Goal: Entertainment & Leisure: Consume media (video, audio)

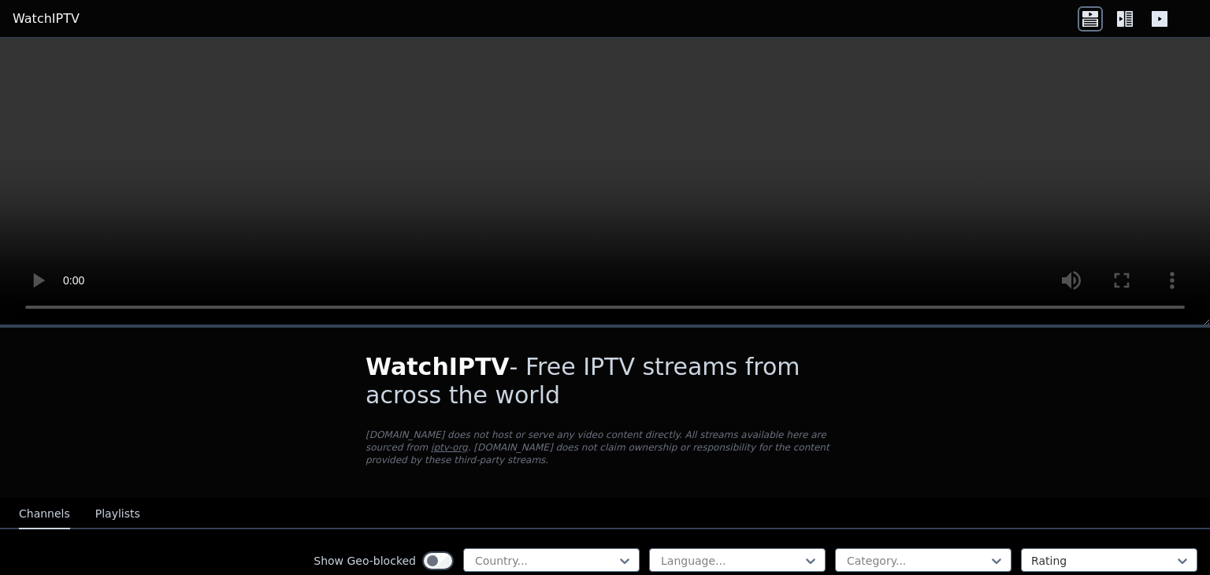
click at [106, 503] on button "Playlists" at bounding box center [117, 515] width 45 height 30
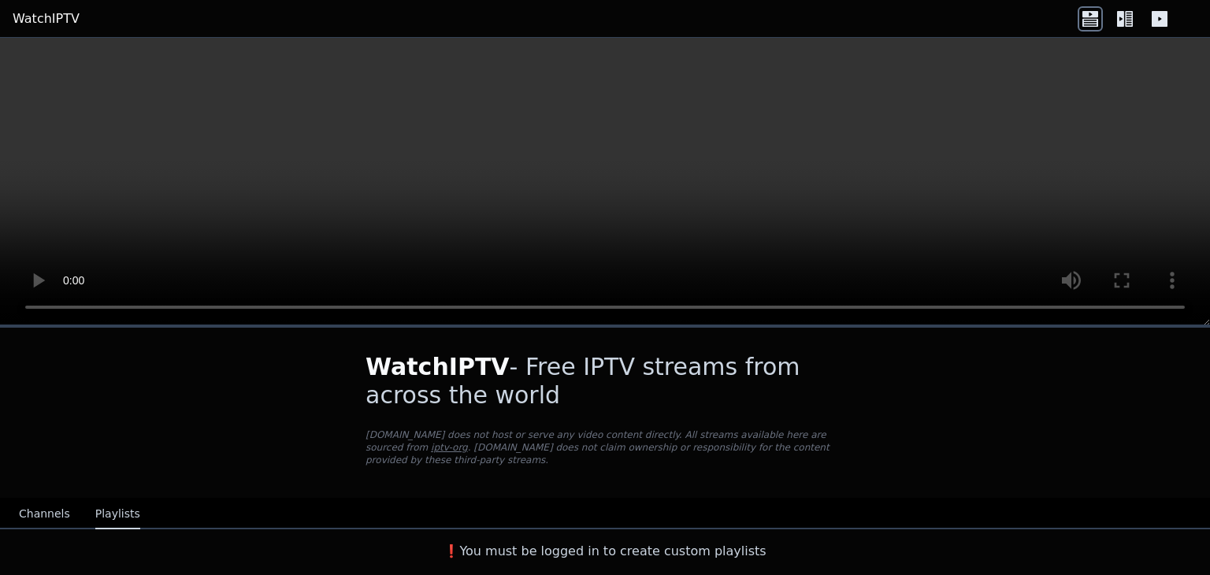
click at [68, 478] on div "WatchIPTV - Free IPTV streams from across the world [DOMAIN_NAME] does not host…" at bounding box center [605, 448] width 1210 height 240
click at [40, 500] on button "Channels" at bounding box center [44, 515] width 51 height 30
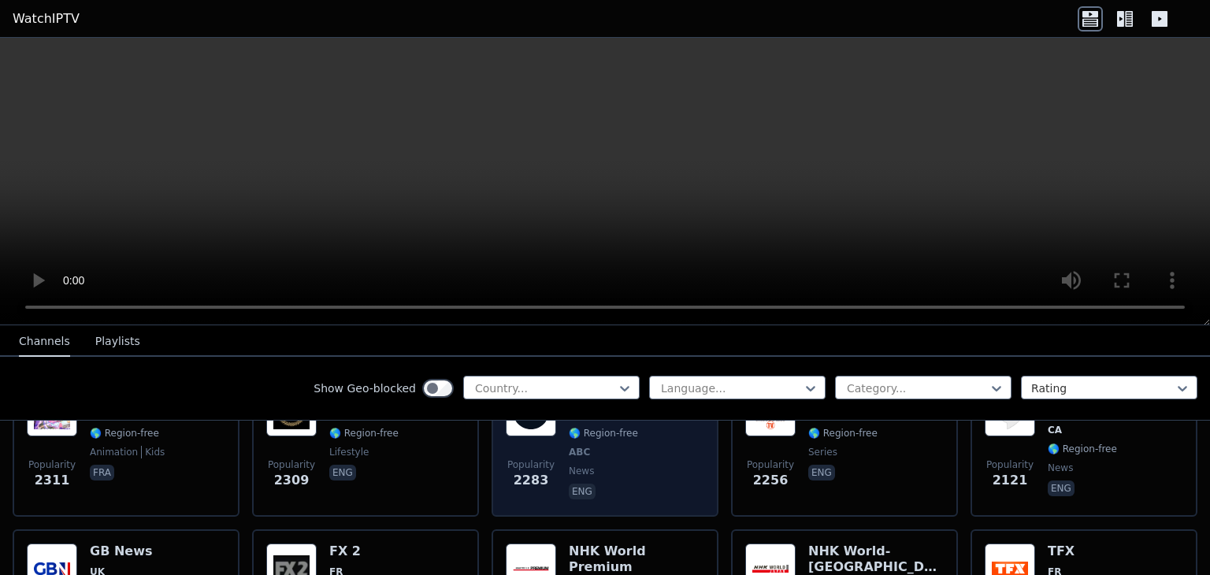
scroll to position [1021, 0]
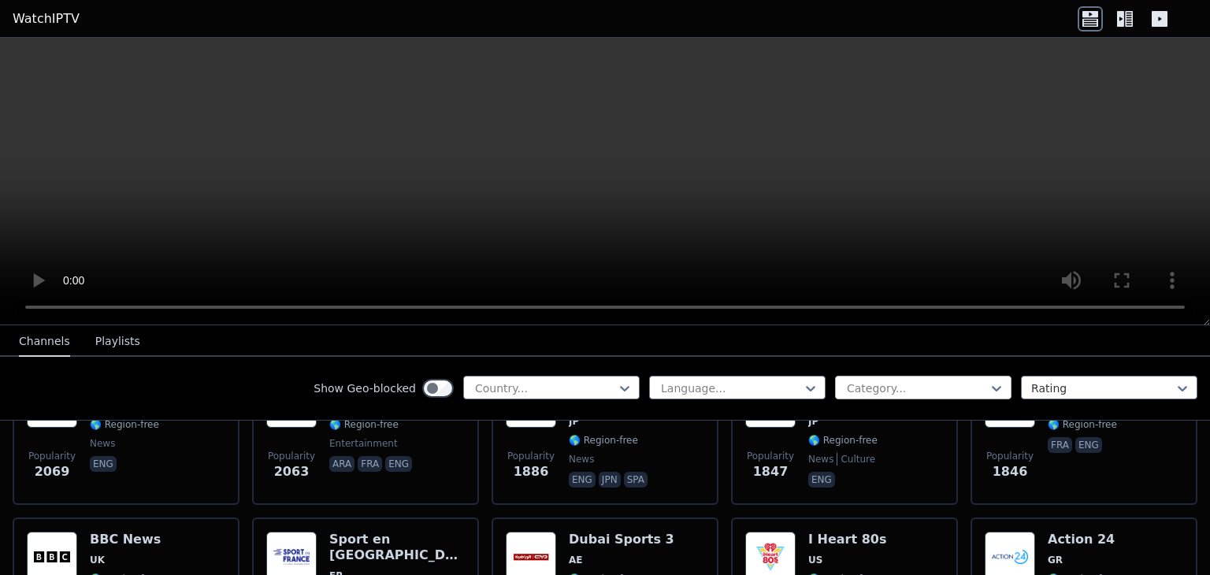
click at [966, 392] on div at bounding box center [916, 389] width 143 height 16
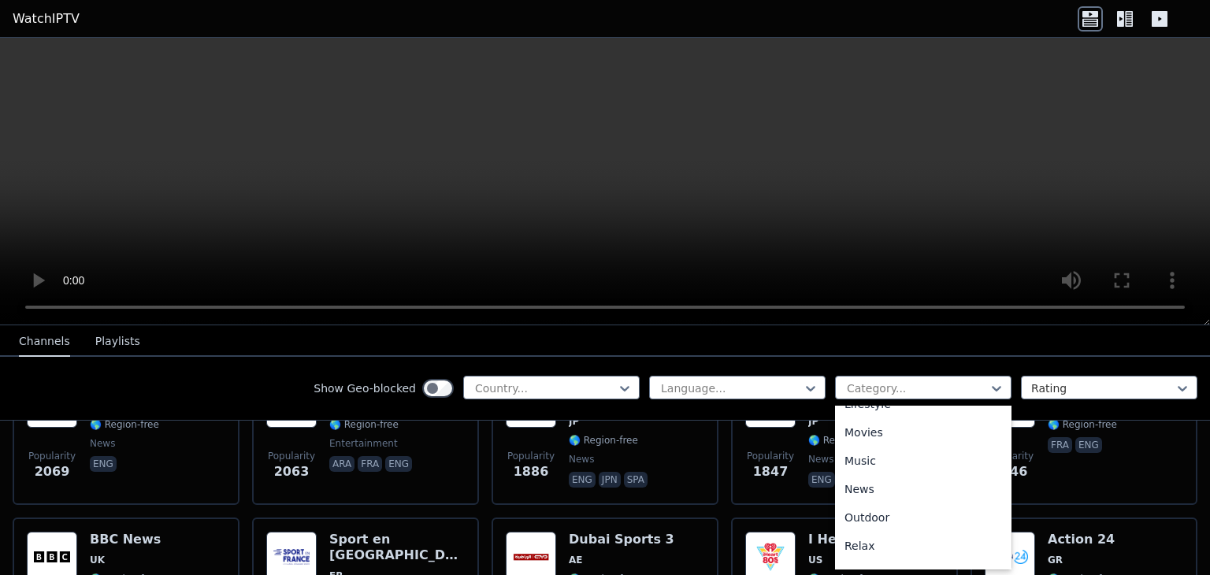
scroll to position [608, 0]
click at [875, 496] on div "Sports" at bounding box center [923, 495] width 176 height 28
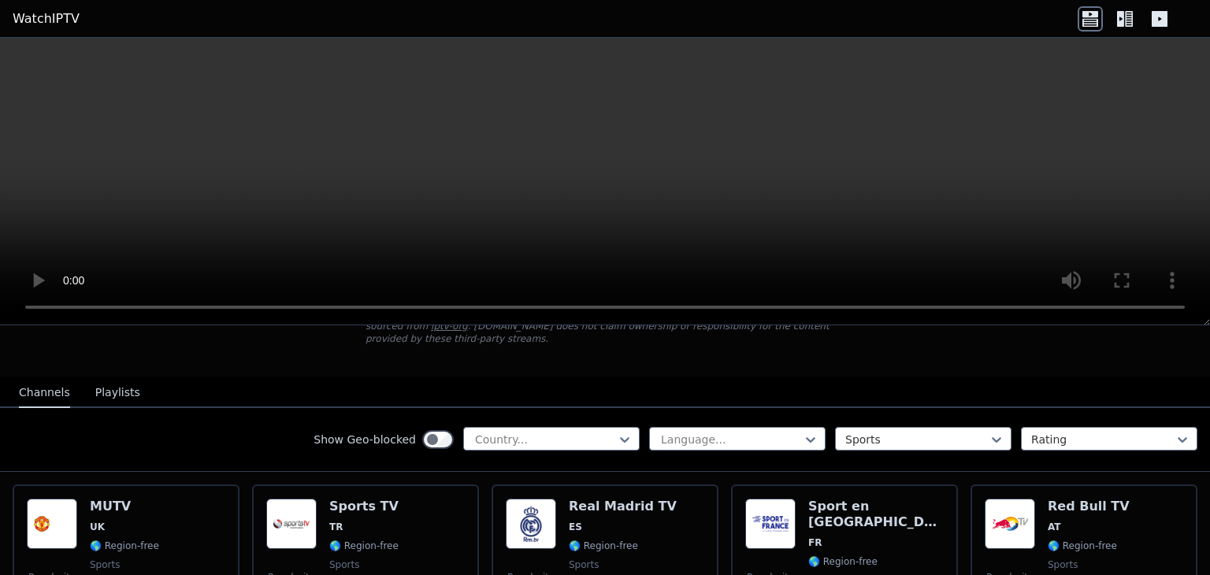
scroll to position [102, 0]
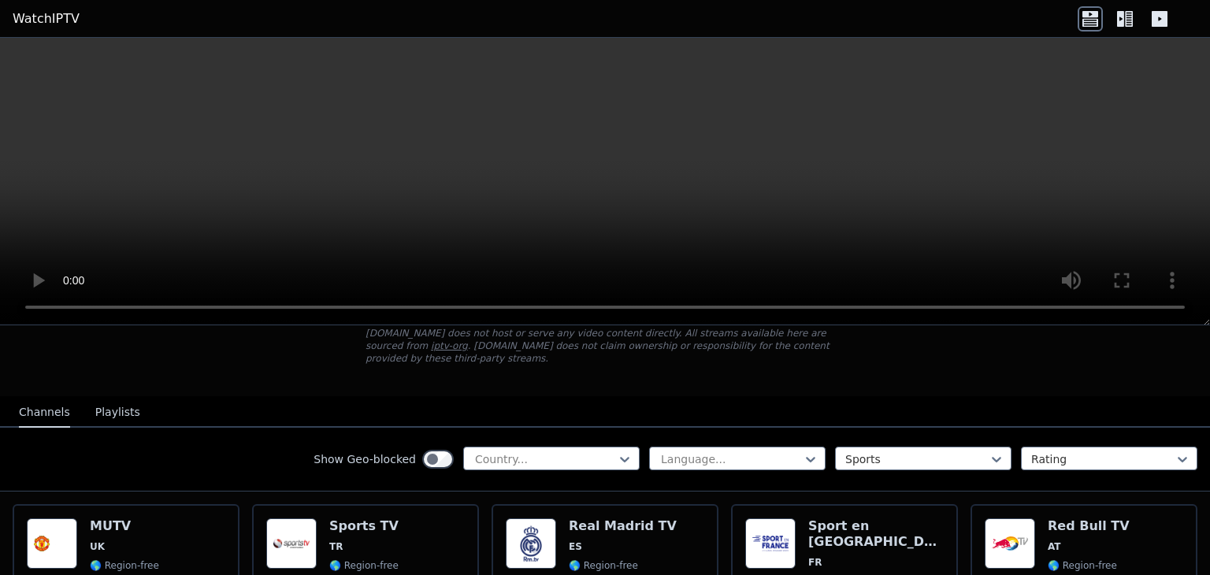
click at [95, 398] on button "Playlists" at bounding box center [117, 413] width 45 height 30
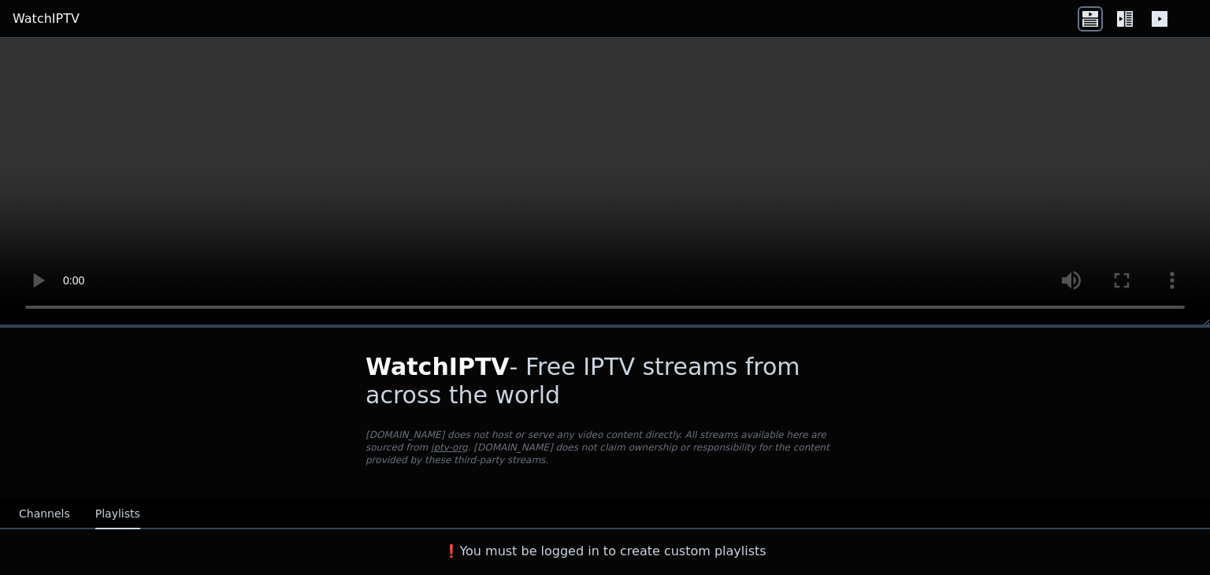
click at [40, 501] on button "Channels" at bounding box center [44, 515] width 51 height 30
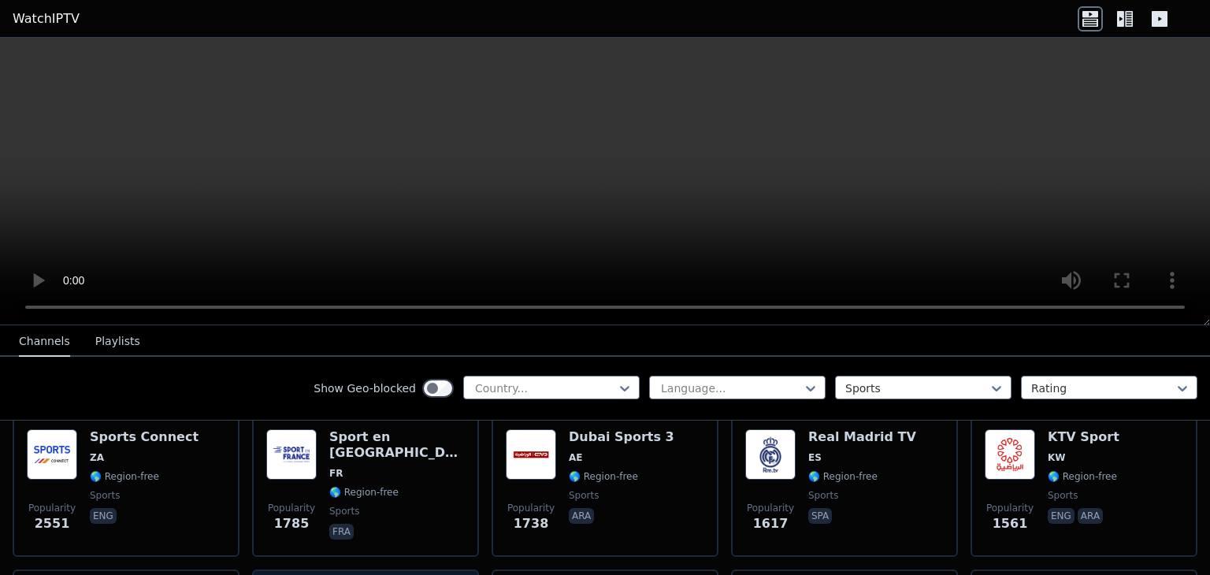
scroll to position [408, 0]
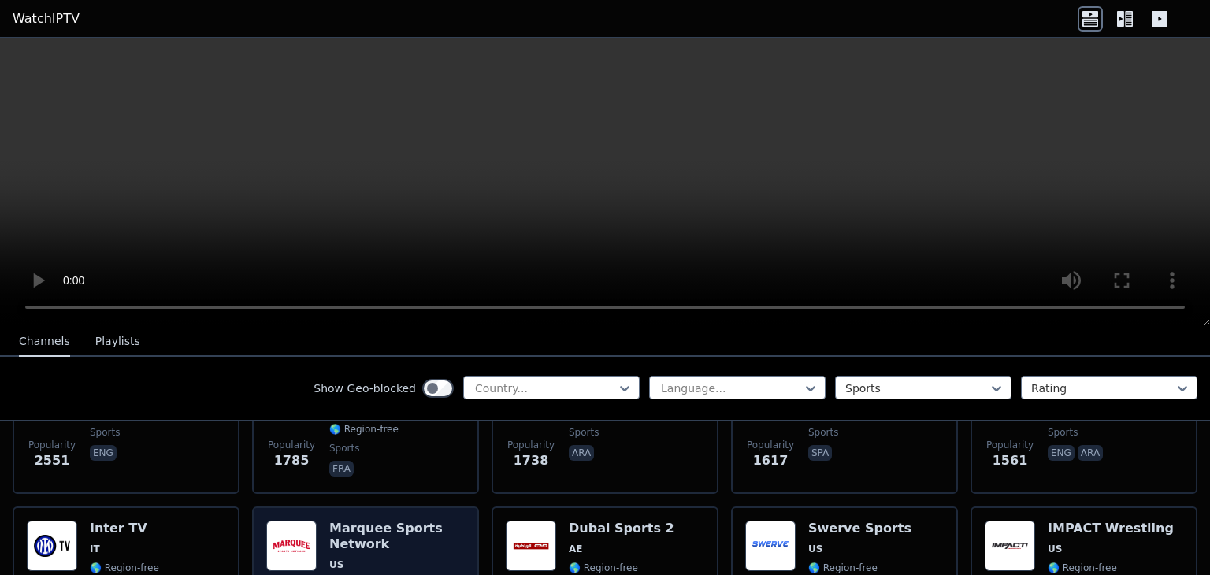
click at [418, 525] on h6 "Marquee Sports Network" at bounding box center [397, 537] width 136 height 32
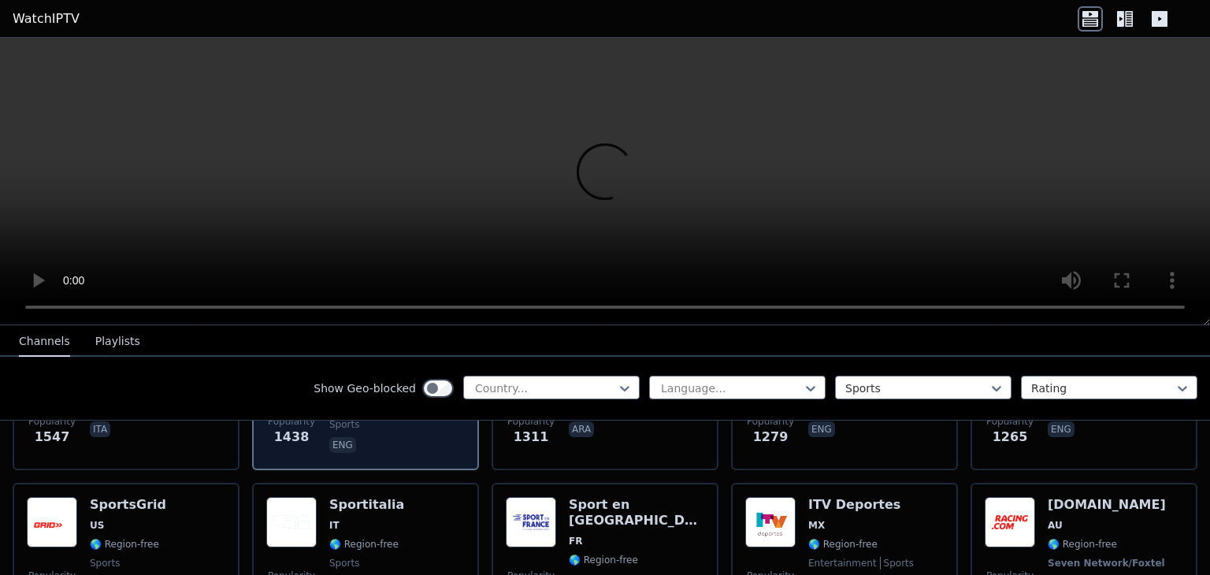
scroll to position [612, 0]
